Goal: Information Seeking & Learning: Learn about a topic

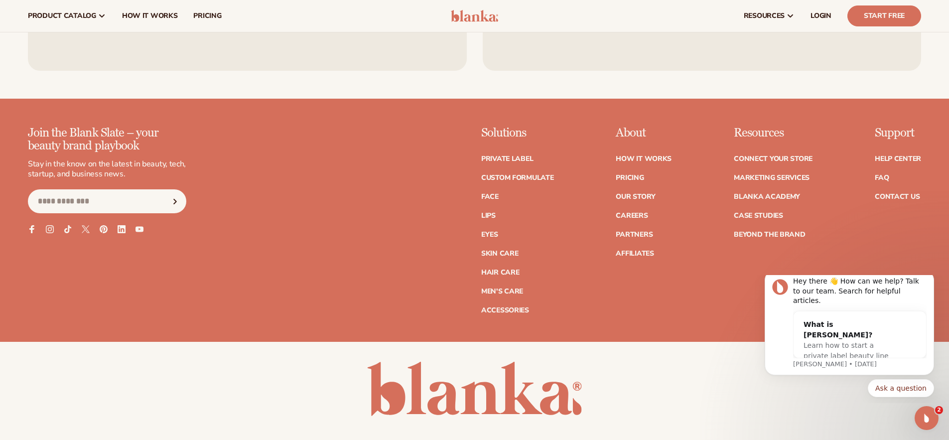
click at [513, 152] on ul "Private label Custom formulate Face Lips Eyes [MEDICAL_DATA]" at bounding box center [517, 229] width 73 height 168
click at [511, 159] on link "Private label" at bounding box center [507, 158] width 52 height 7
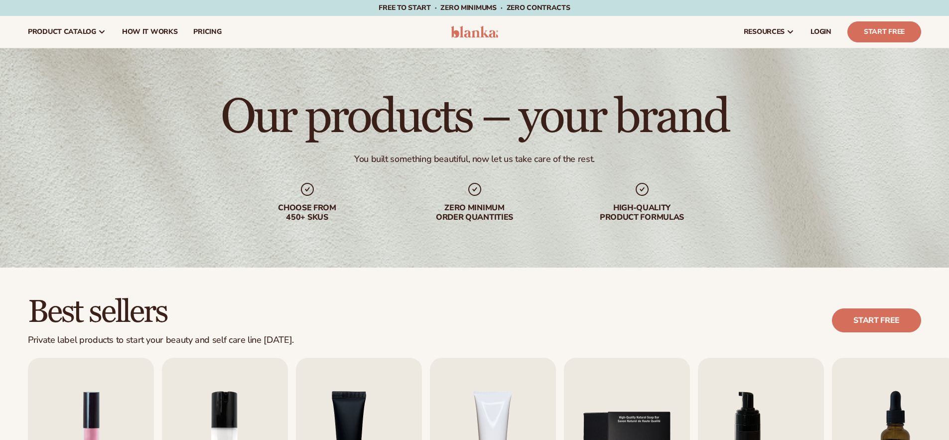
scroll to position [280, 0]
